Goal: Transaction & Acquisition: Purchase product/service

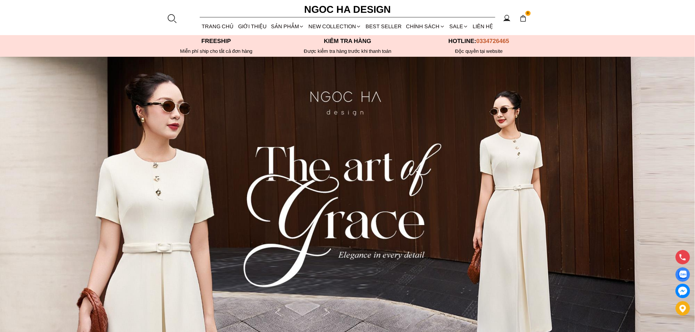
click at [170, 19] on div at bounding box center [172, 18] width 10 height 10
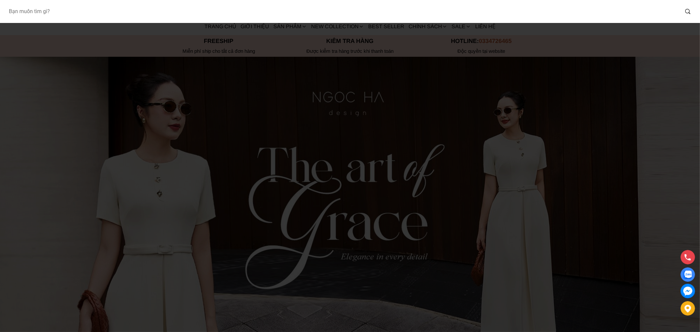
click at [183, 15] on input "Input search Bạn muốn tìm gì?" at bounding box center [341, 11] width 676 height 15
type input "A990"
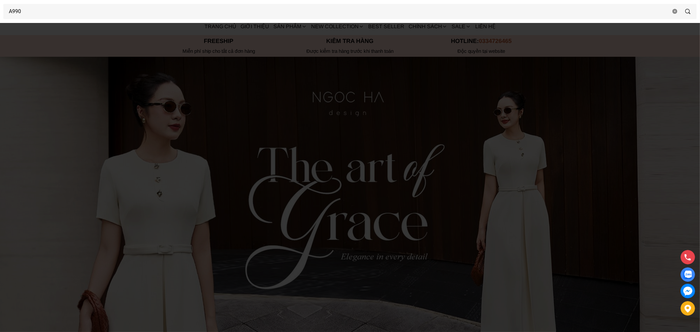
click at [200, 117] on div at bounding box center [350, 166] width 700 height 332
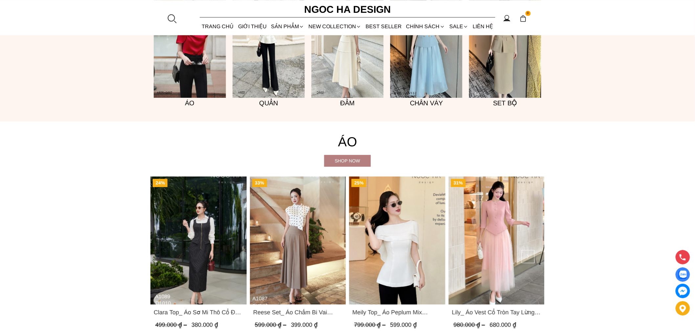
scroll to position [632, 0]
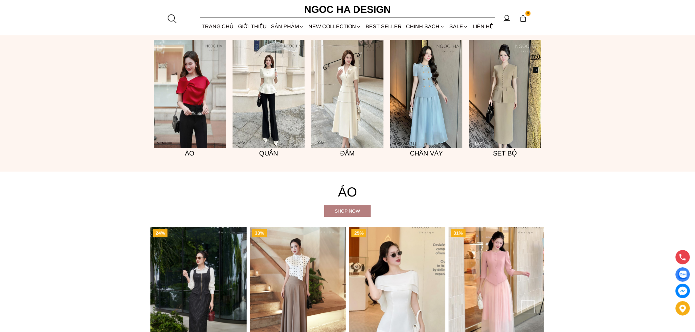
click at [195, 109] on img at bounding box center [190, 94] width 72 height 108
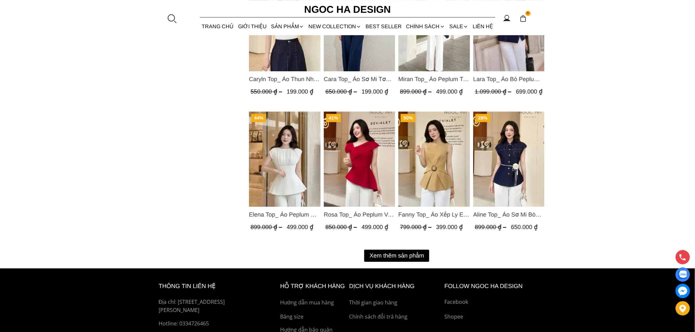
scroll to position [827, 0]
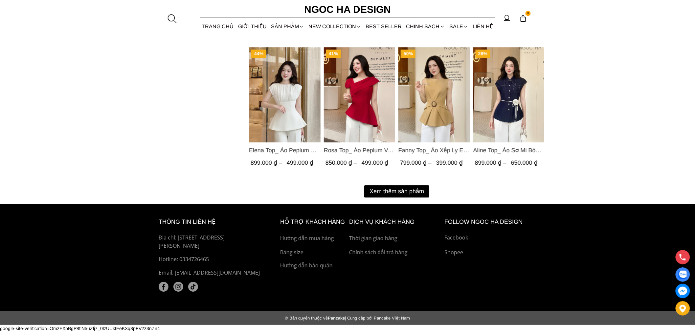
click at [399, 192] on button "Xem thêm sản phẩm" at bounding box center [396, 192] width 65 height 12
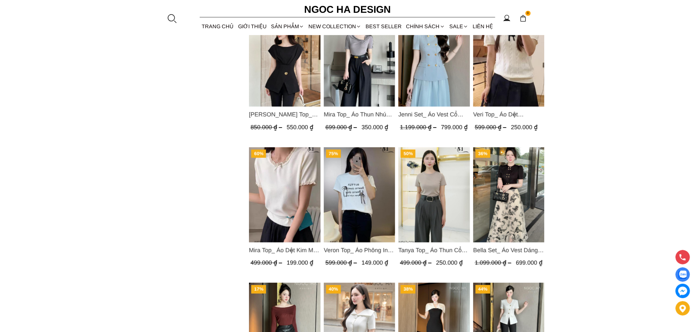
scroll to position [1265, 0]
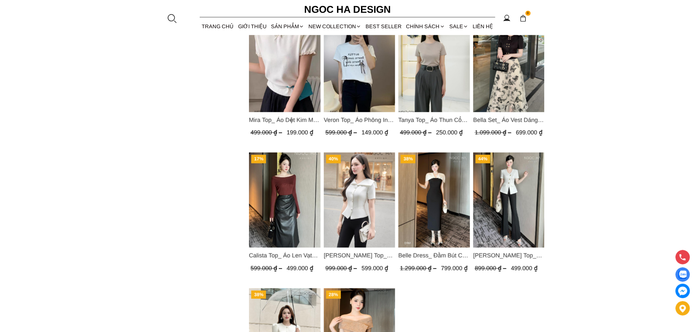
click at [533, 86] on img "Product image - Bella Set_ Áo Vest Dáng Lửng Cúc Đồng, Chân Váy Họa Tiết Bướm A…" at bounding box center [509, 64] width 72 height 95
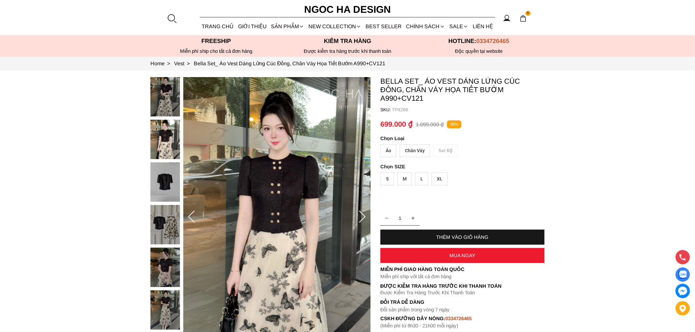
click at [413, 151] on div "Chân Váy" at bounding box center [415, 150] width 30 height 13
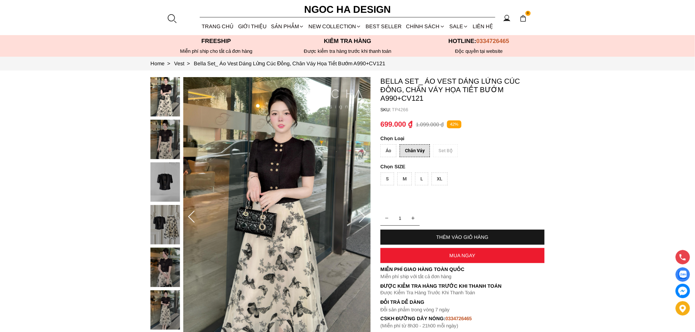
click at [392, 150] on div "Áo" at bounding box center [388, 150] width 16 height 13
click at [526, 162] on container "Bella Set_ Áo Vest Dáng Lửng Cúc Đồng, Chân Váy Họa Tiết Bướm A990+CV121 SKU: T…" at bounding box center [462, 203] width 164 height 252
